Goal: Task Accomplishment & Management: Manage account settings

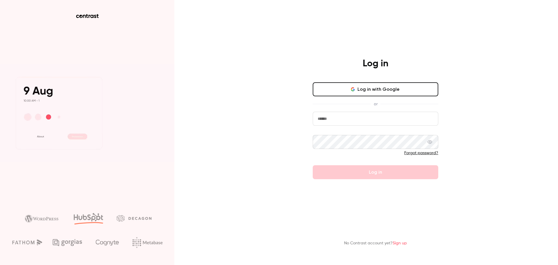
click at [0, 265] on nordpass-portal at bounding box center [0, 265] width 0 height 0
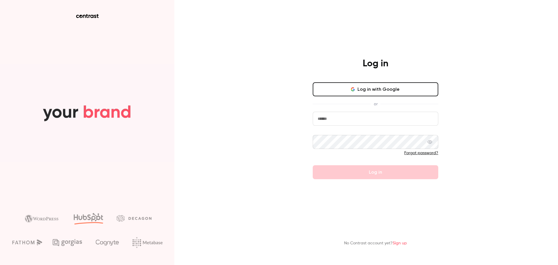
type input "**********"
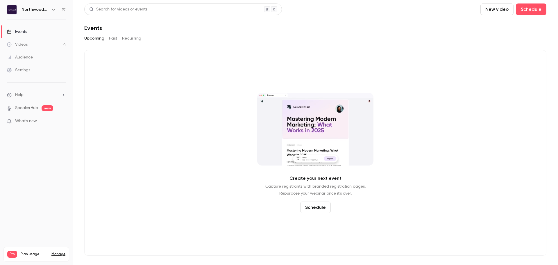
click at [59, 252] on link "Manage" at bounding box center [58, 254] width 14 height 5
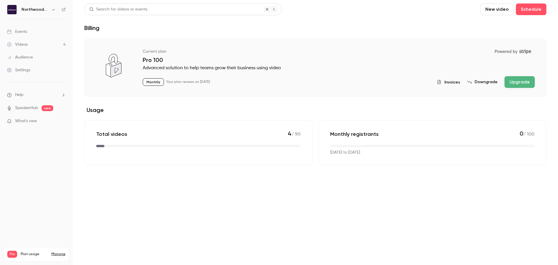
click at [452, 82] on span "Invoices" at bounding box center [453, 82] width 16 height 6
